Goal: Navigation & Orientation: Find specific page/section

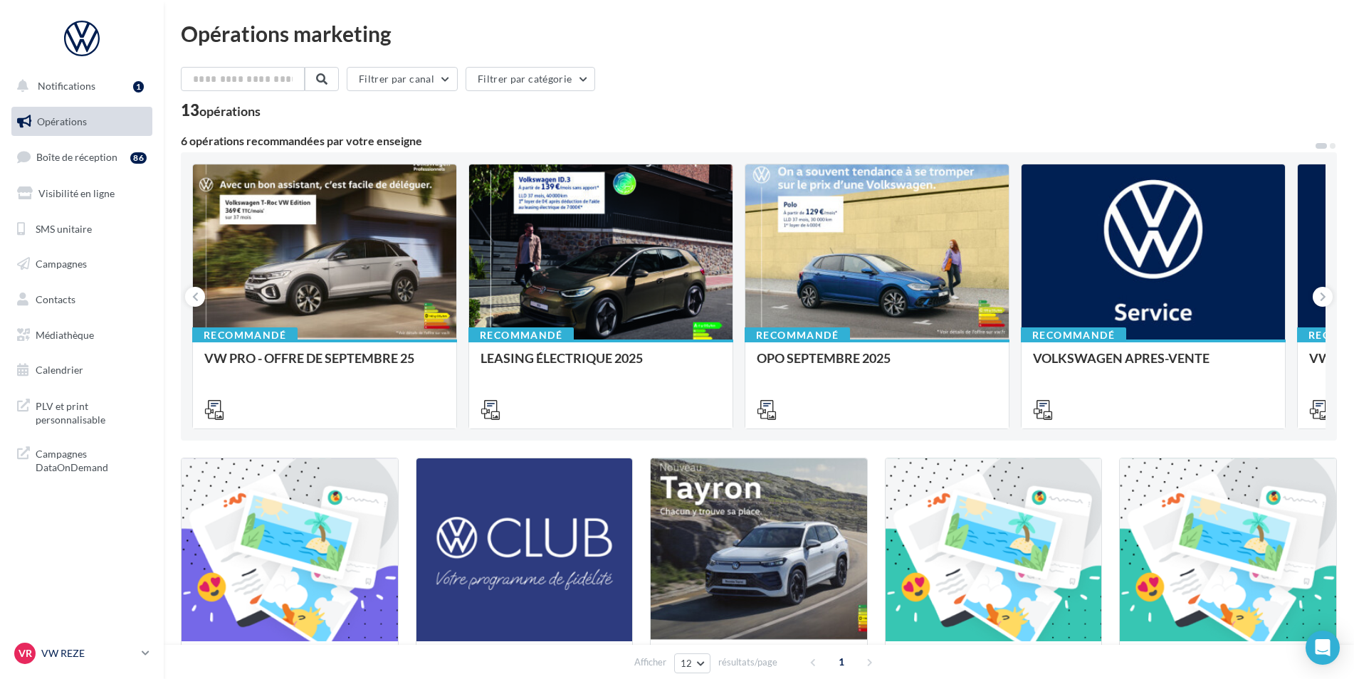
click at [73, 653] on p "VW REZE" at bounding box center [88, 653] width 95 height 14
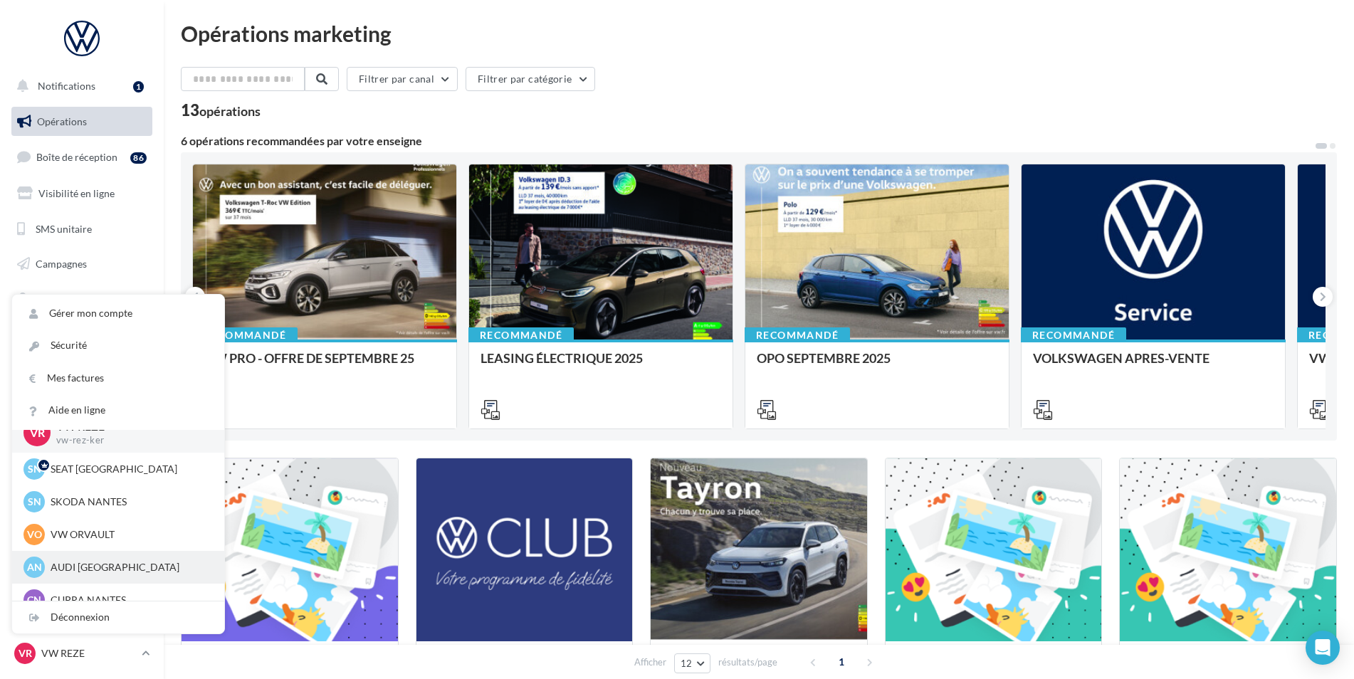
scroll to position [33, 0]
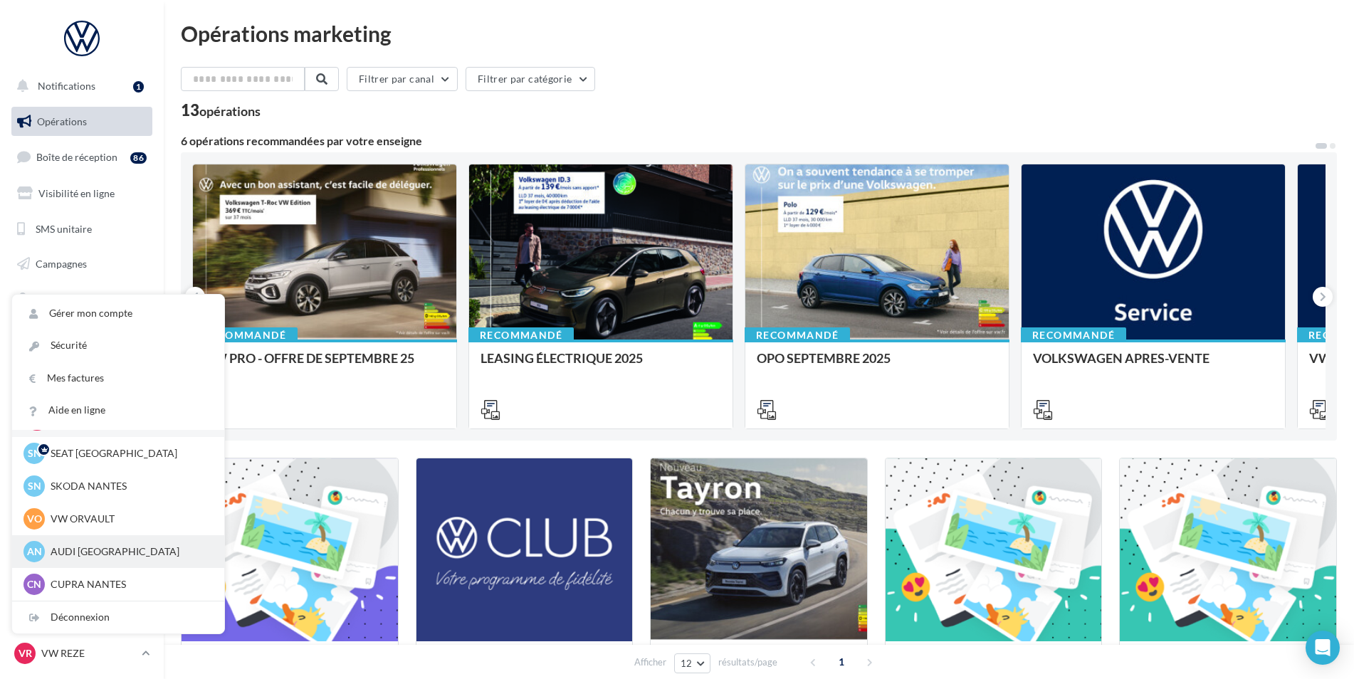
click at [82, 567] on div "AN AUDI NANTES audi-nant-ker" at bounding box center [118, 551] width 212 height 33
click at [82, 556] on p "AUDI [GEOGRAPHIC_DATA]" at bounding box center [129, 551] width 157 height 14
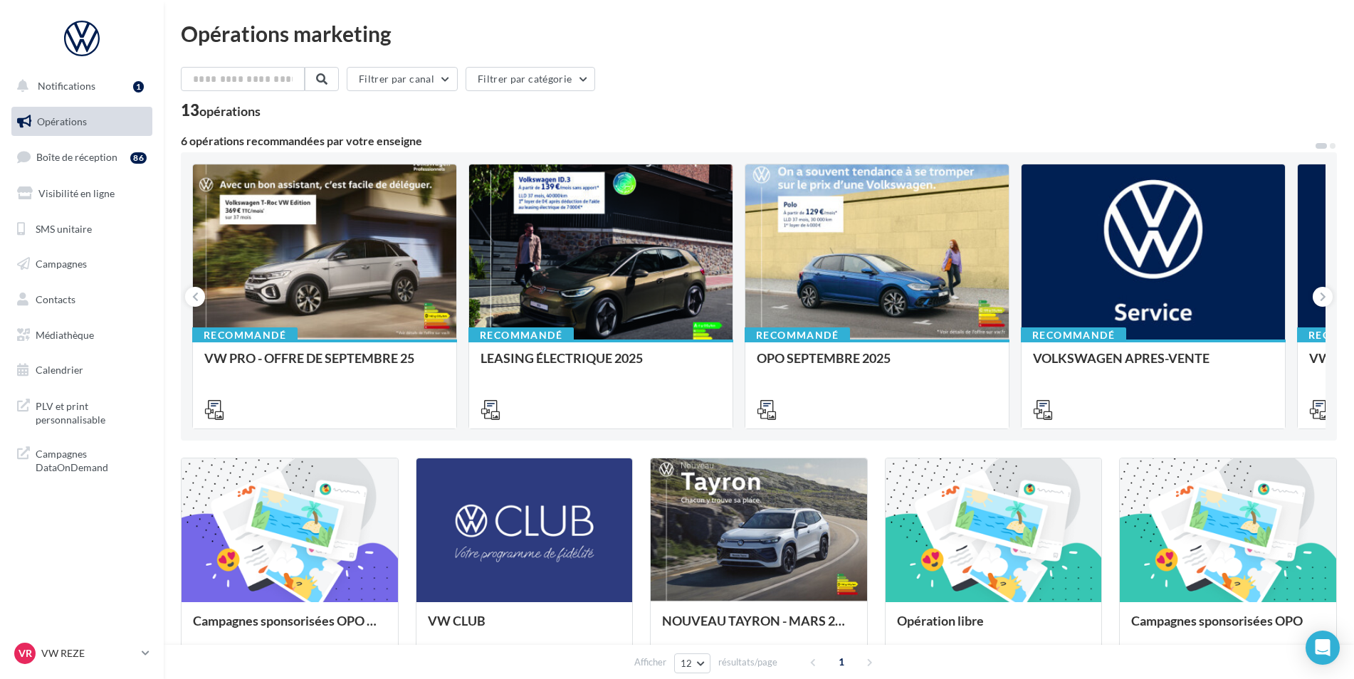
click at [766, 56] on div "Opérations marketing Filtrer par canal Filtrer par catégorie 13 opérations 6 op…" at bounding box center [759, 506] width 1156 height 966
click at [124, 653] on p "VW REZE" at bounding box center [88, 653] width 95 height 14
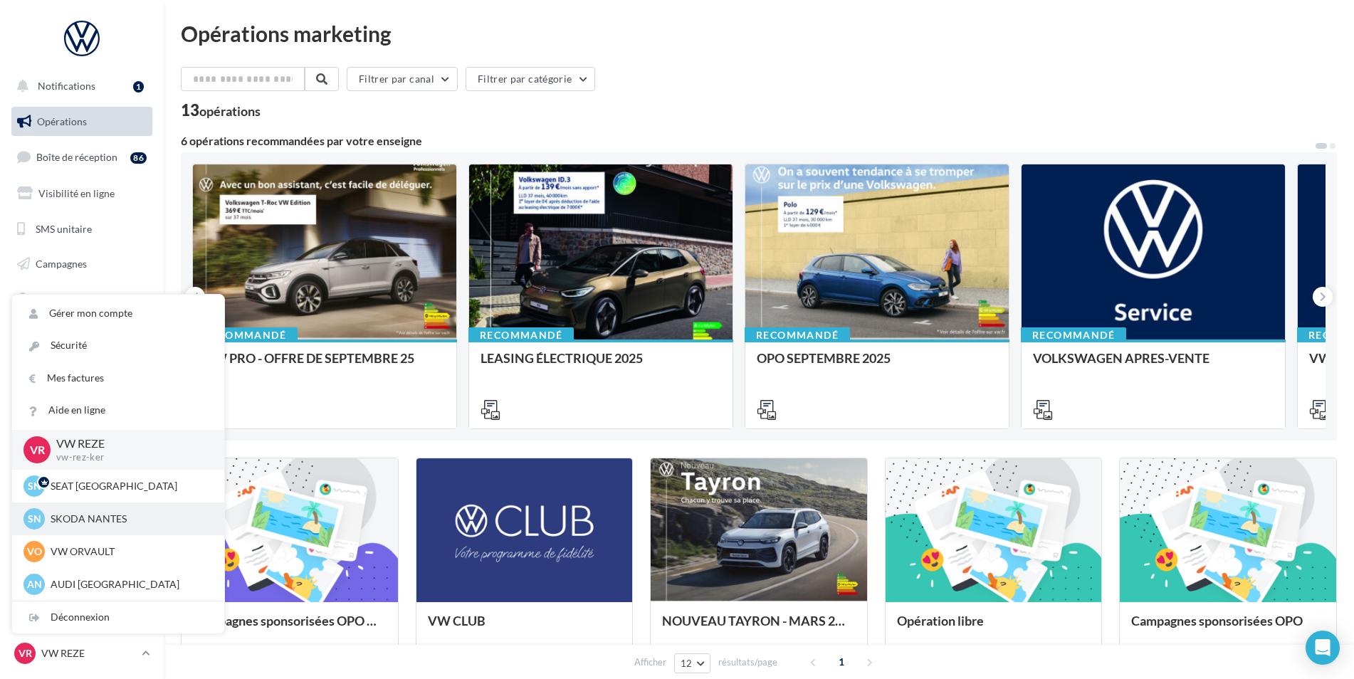
click at [97, 516] on p "SKODA NANTES" at bounding box center [129, 519] width 157 height 14
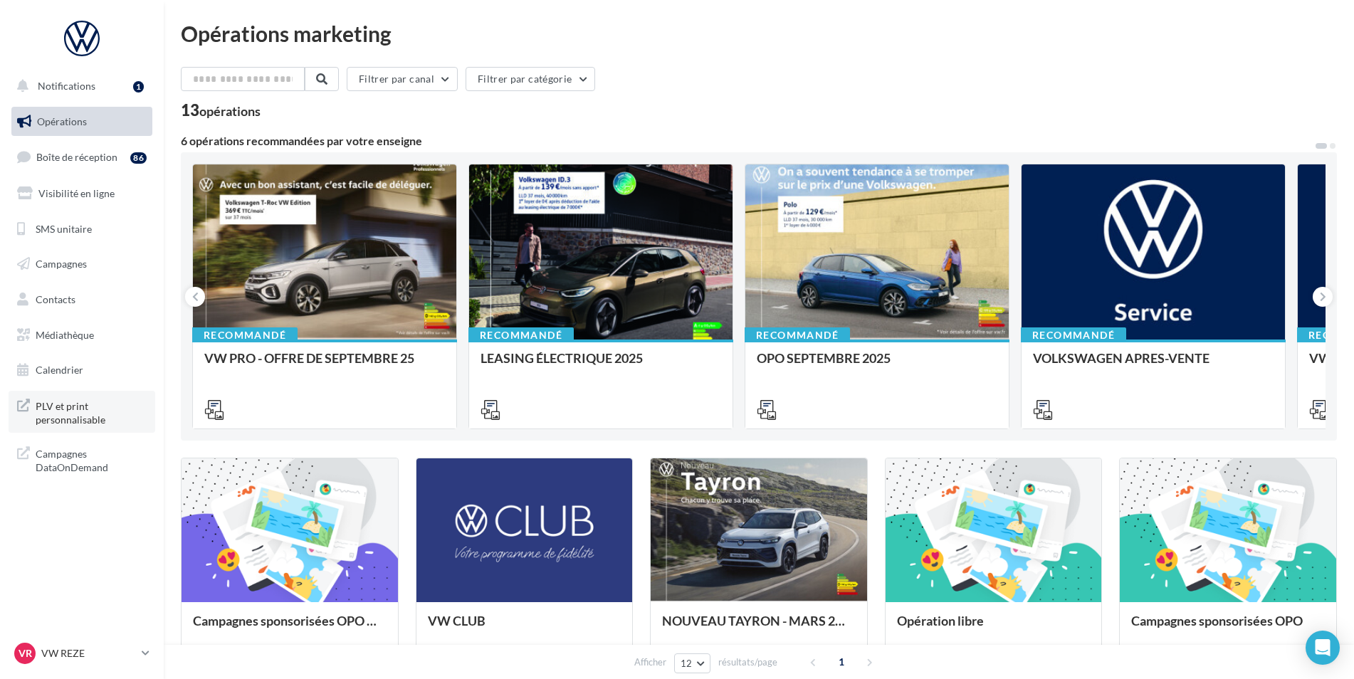
click at [58, 410] on span "PLV et print personnalisable" at bounding box center [91, 411] width 111 height 31
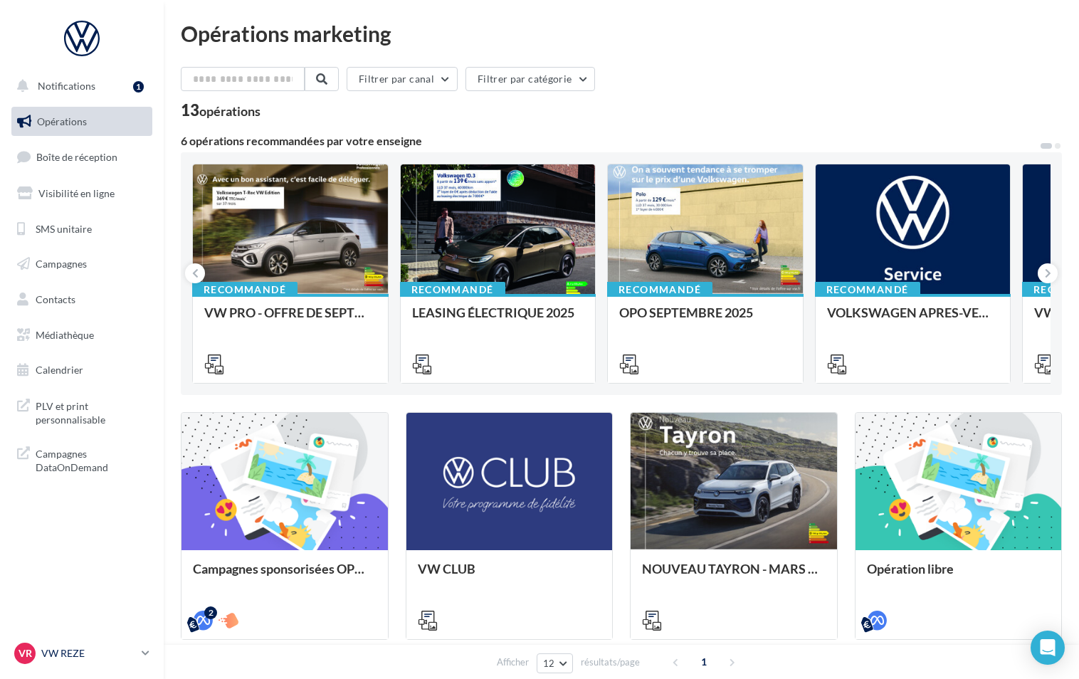
click at [140, 652] on link "VR VW REZE vw-rez-ker" at bounding box center [81, 653] width 141 height 27
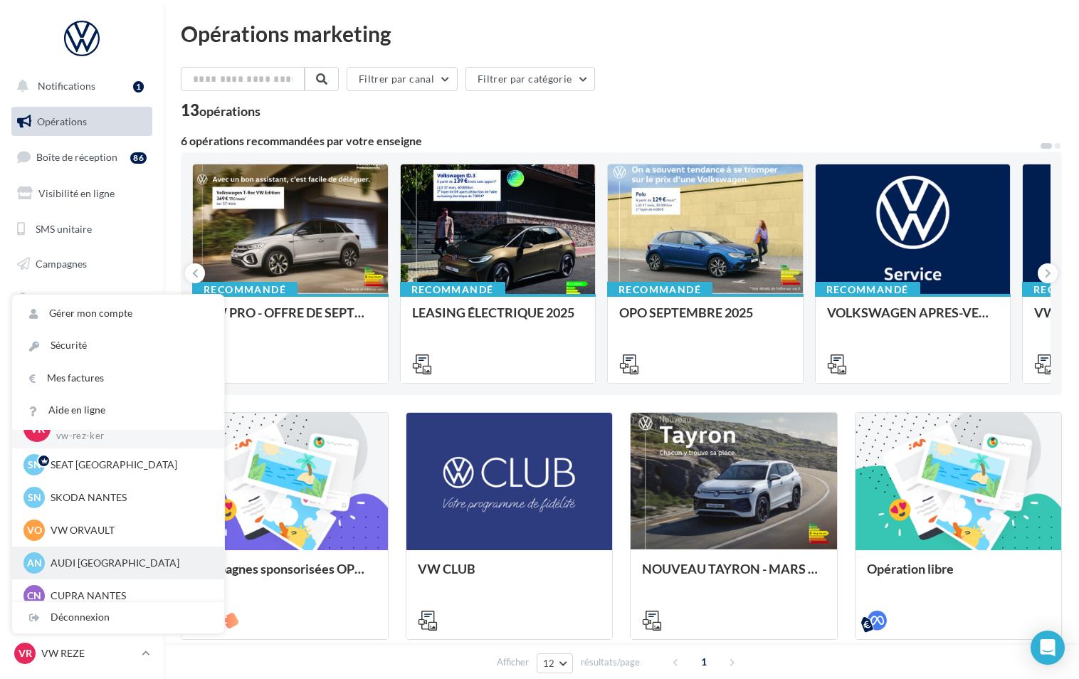
scroll to position [33, 0]
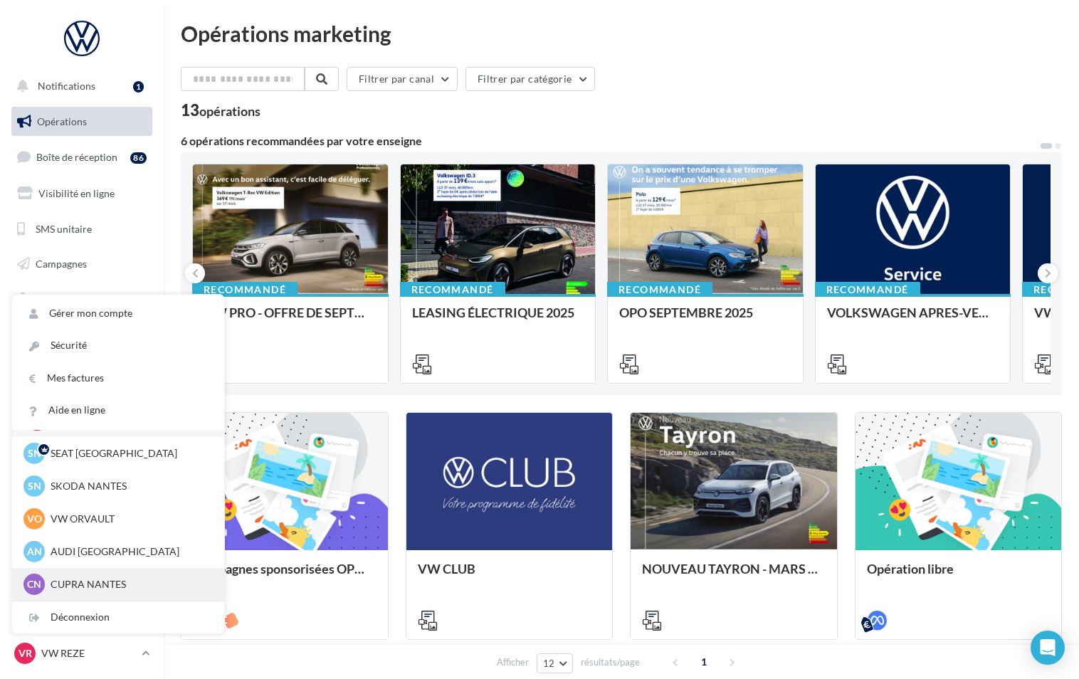
click at [95, 584] on p "CUPRA NANTES" at bounding box center [129, 584] width 157 height 14
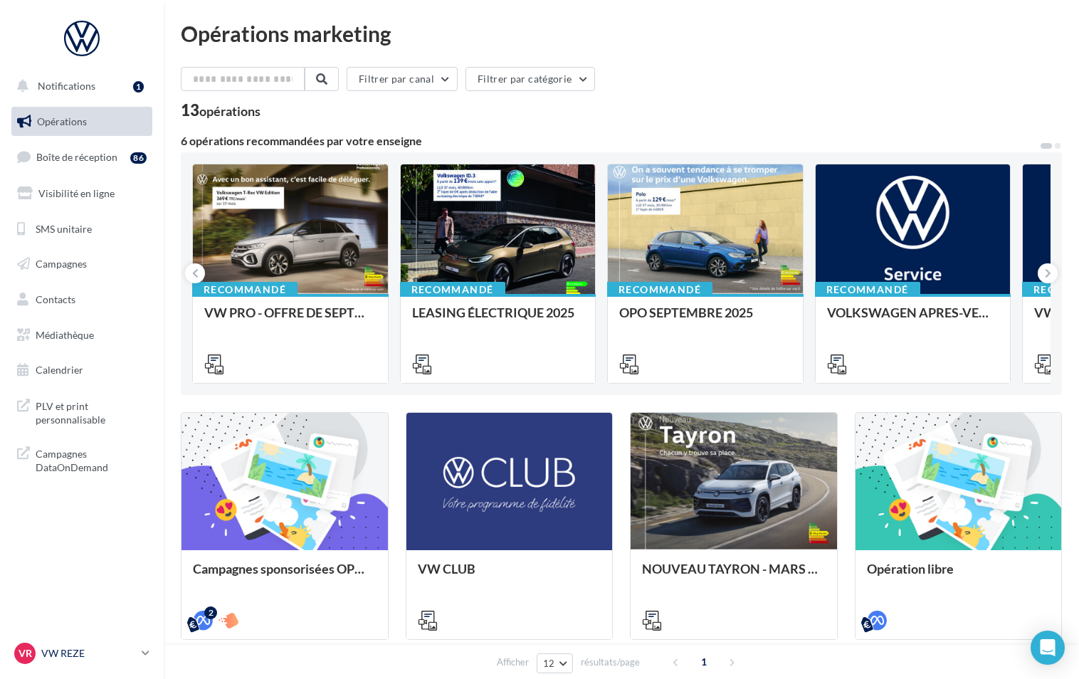
click at [133, 653] on p "VW REZE" at bounding box center [88, 653] width 95 height 14
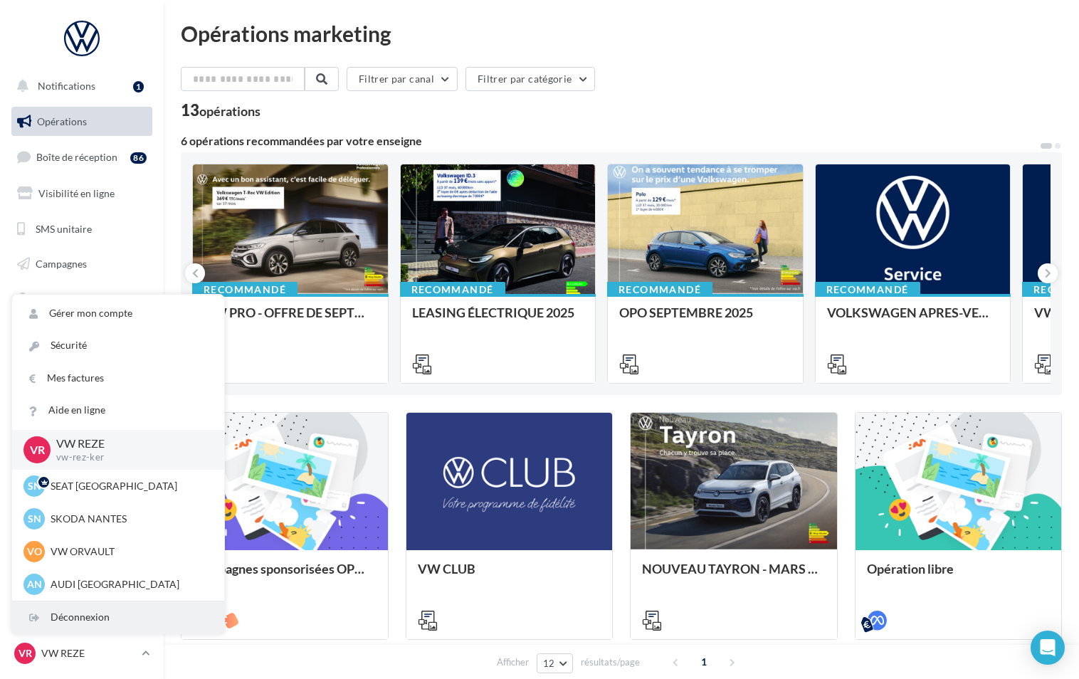
click at [72, 609] on div "Déconnexion" at bounding box center [118, 617] width 212 height 32
